Goal: Task Accomplishment & Management: Use online tool/utility

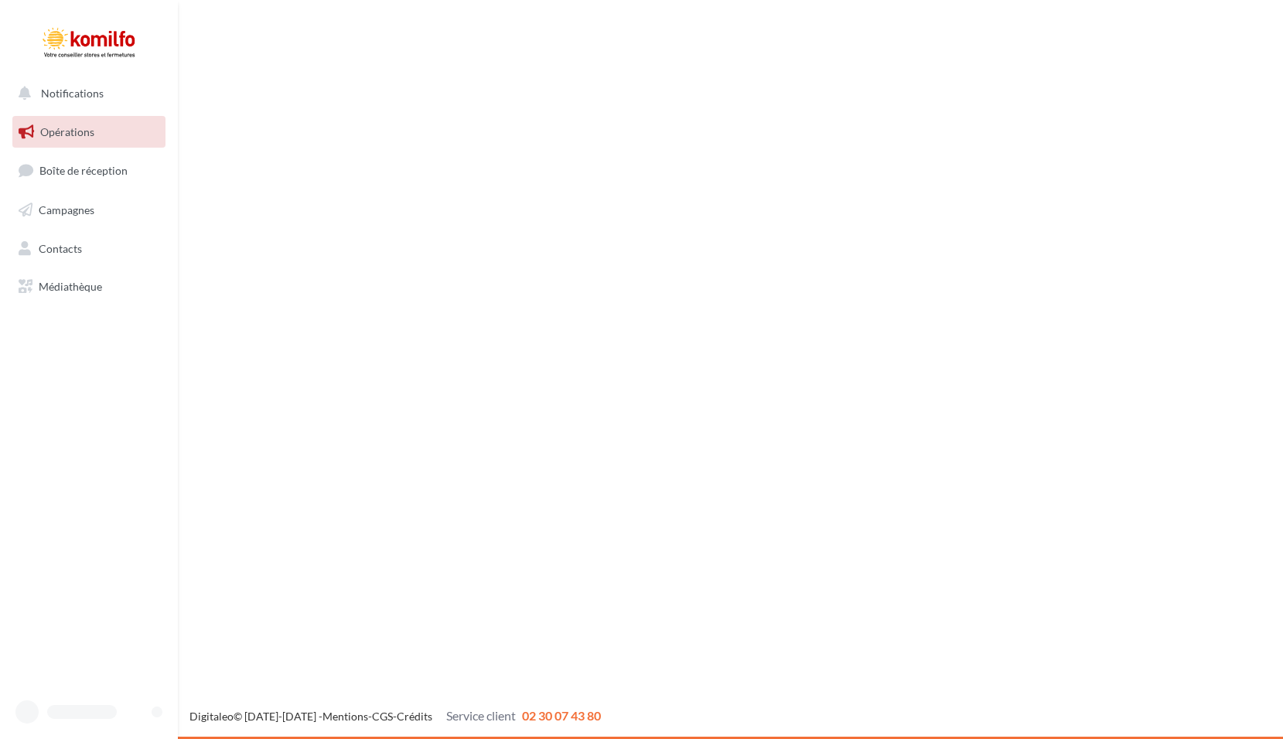
click at [70, 119] on link "Opérations" at bounding box center [88, 132] width 159 height 32
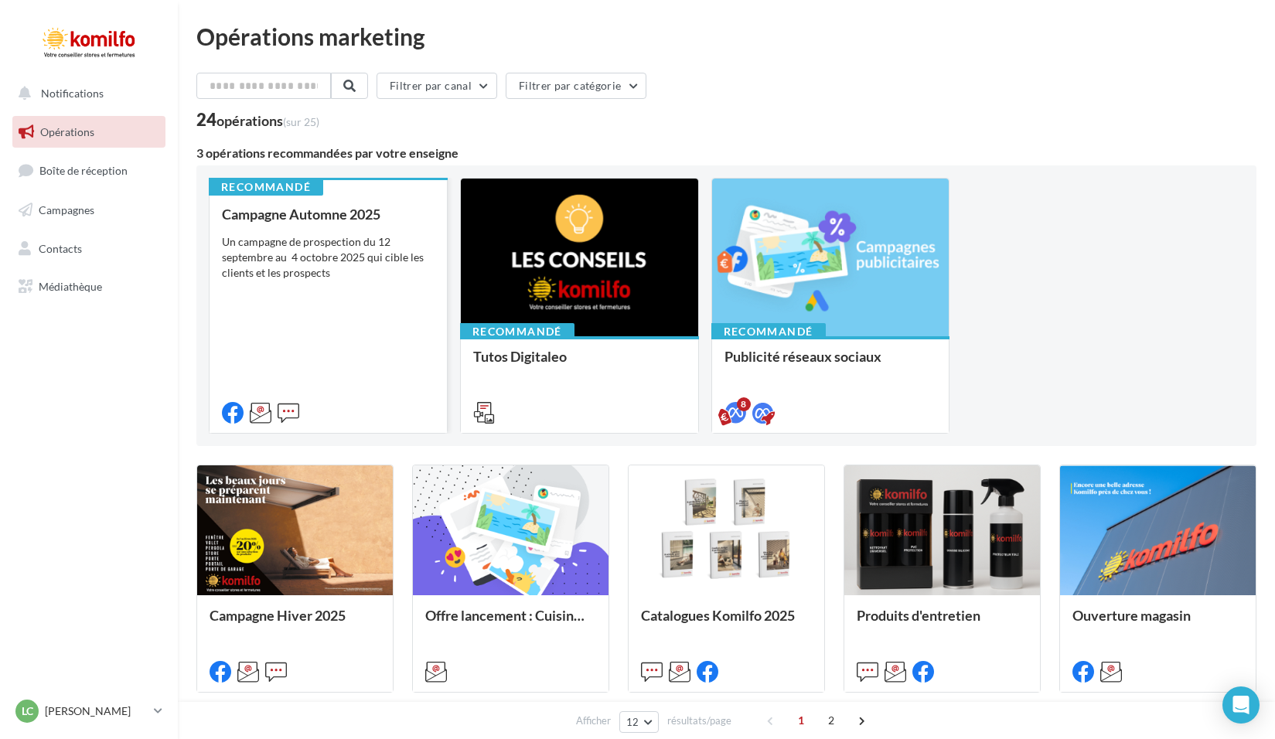
click at [341, 284] on div "Campagne Automne 2025 Un campagne de prospection du [DATE] au [DATE] qui cible …" at bounding box center [328, 312] width 213 height 213
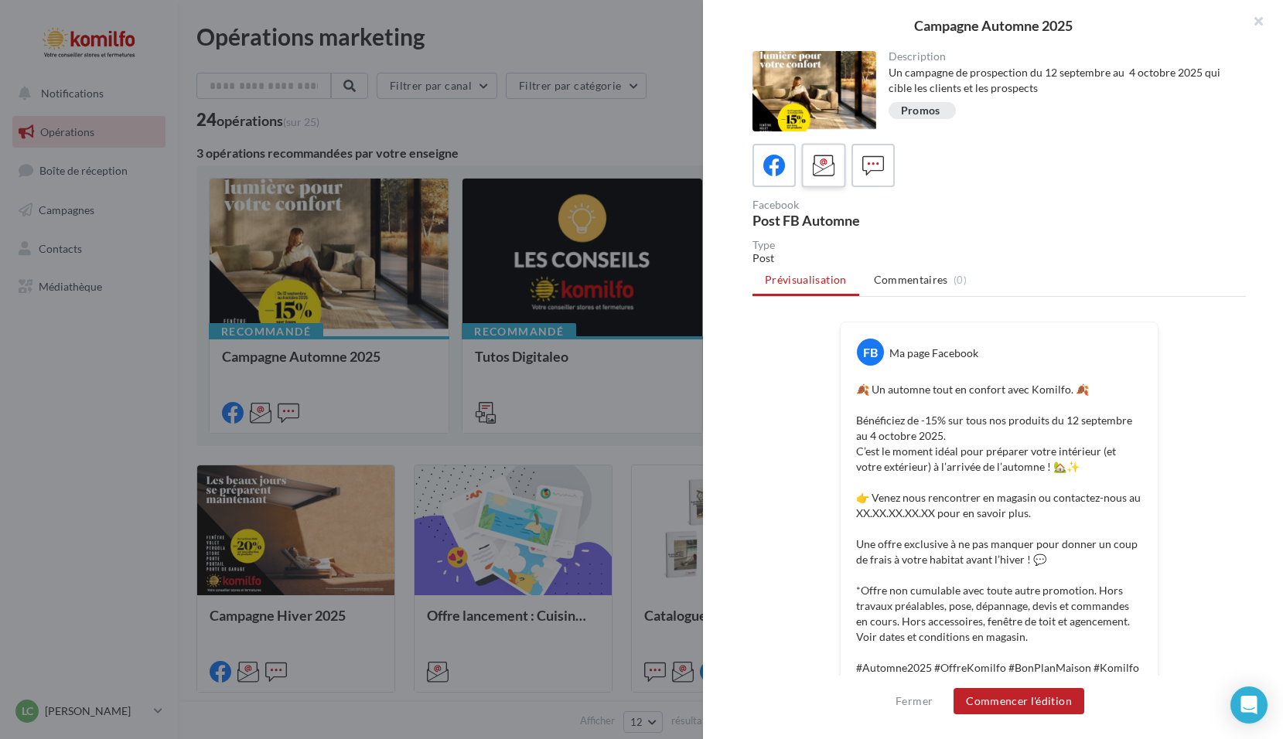
click at [823, 156] on icon at bounding box center [824, 166] width 22 height 22
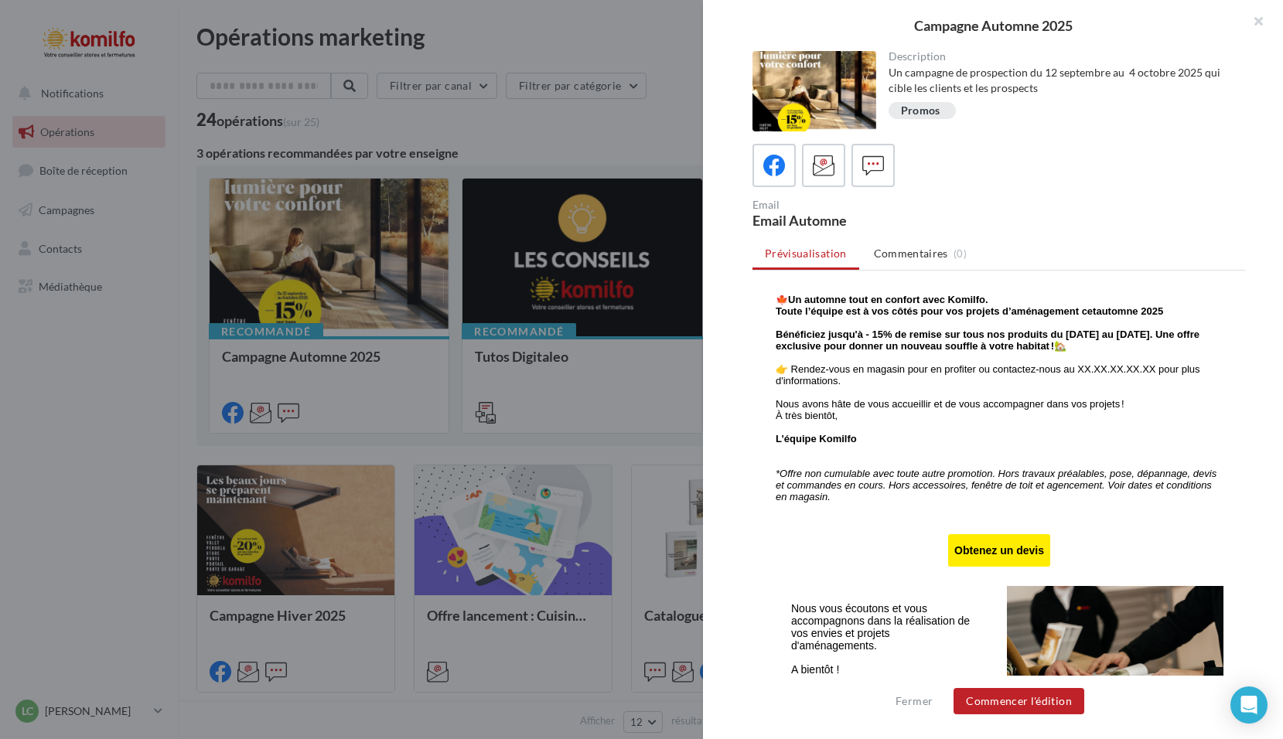
scroll to position [618, 0]
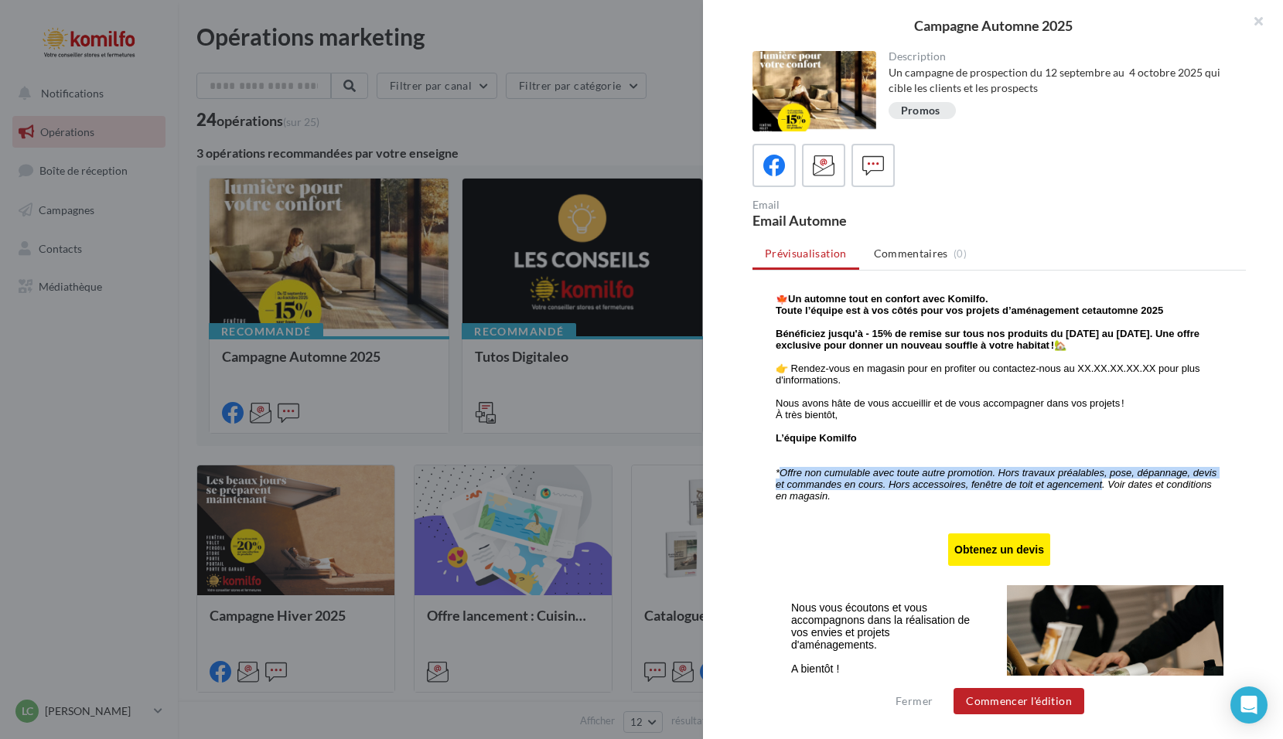
drag, startPoint x: 772, startPoint y: 481, endPoint x: 1092, endPoint y: 493, distance: 320.3
click at [1092, 493] on icon "*Offre non cumulable avec toute autre promotion. Hors travaux préalables, pose,…" at bounding box center [995, 484] width 441 height 35
copy icon "Offre non cumulable avec toute autre promotion. Hors travaux préalables, pose, …"
